Goal: Check status: Check status

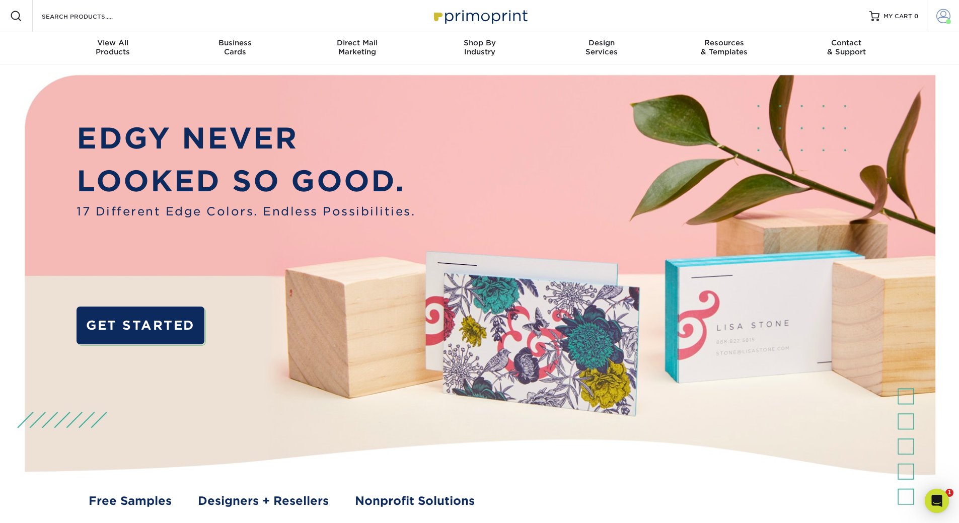
click at [945, 15] on span at bounding box center [943, 16] width 14 height 14
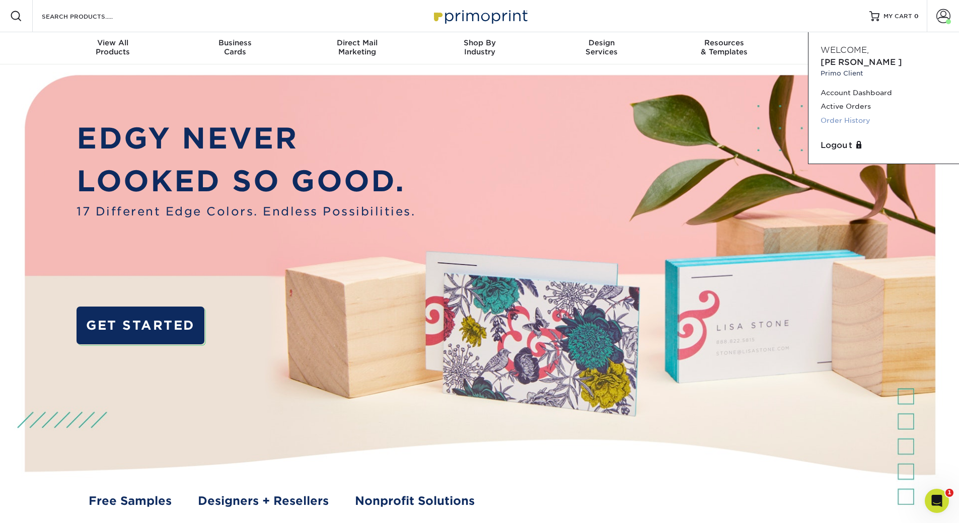
click at [848, 114] on link "Order History" at bounding box center [883, 121] width 126 height 14
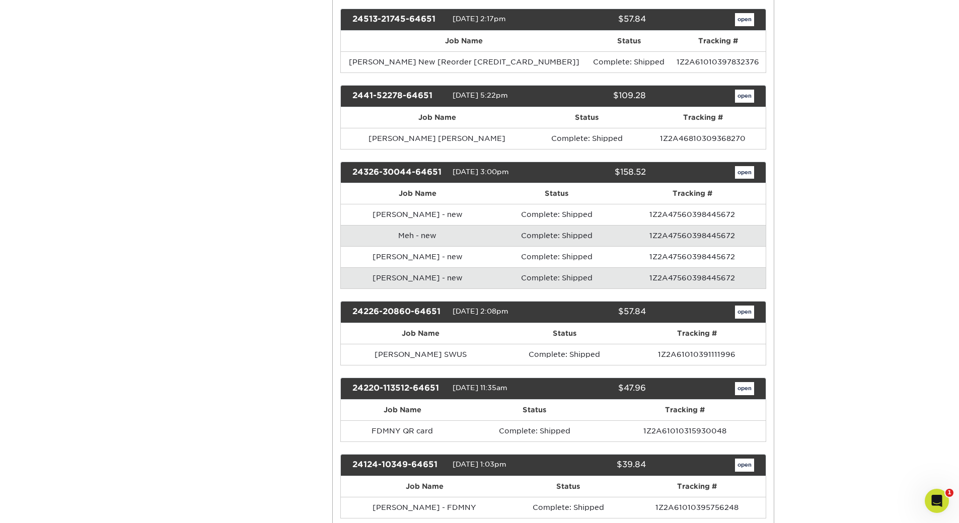
scroll to position [2164, 0]
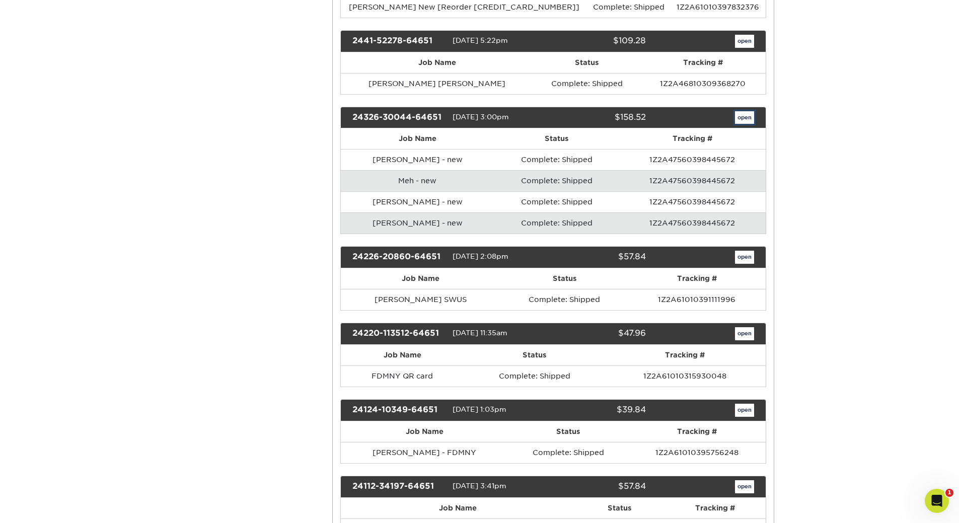
click at [740, 117] on link "open" at bounding box center [744, 117] width 19 height 13
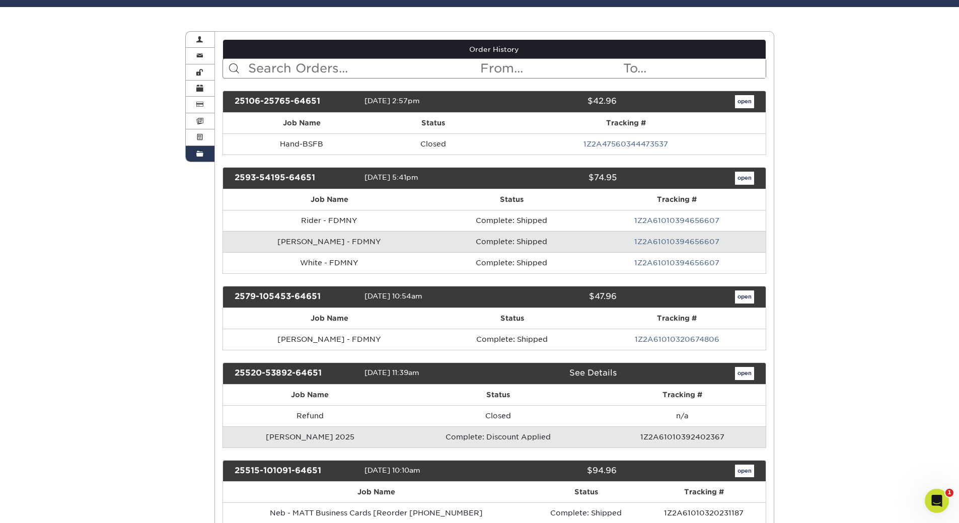
scroll to position [101, 0]
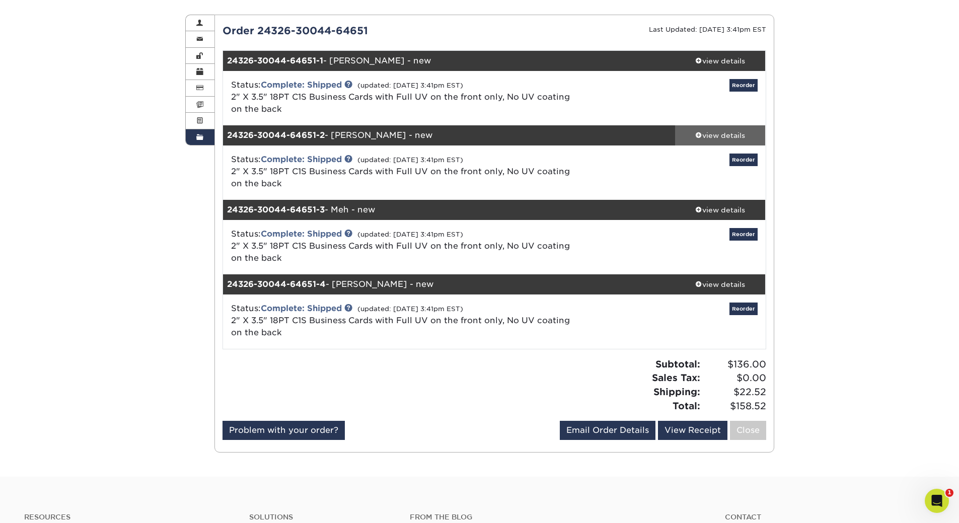
click at [728, 131] on div "view details" at bounding box center [720, 135] width 91 height 10
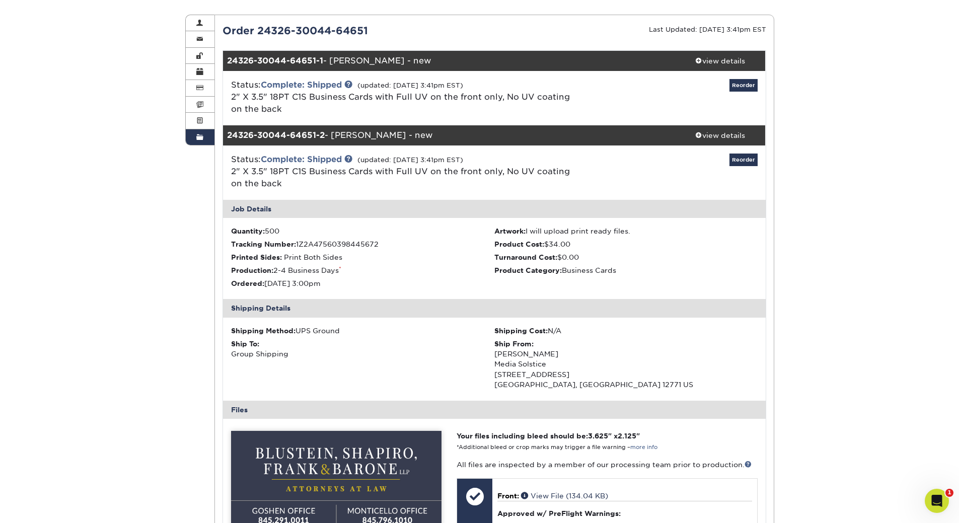
scroll to position [201, 0]
